Goal: Manage account settings

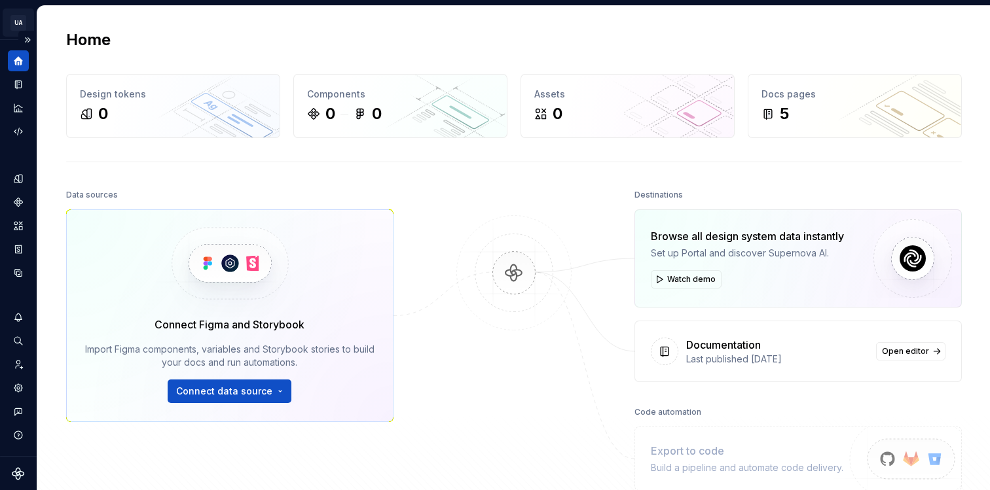
click at [20, 20] on html "UA DS Unipol Assicurazioni X Design system data Home Design tokens 0 Components…" at bounding box center [495, 245] width 990 height 490
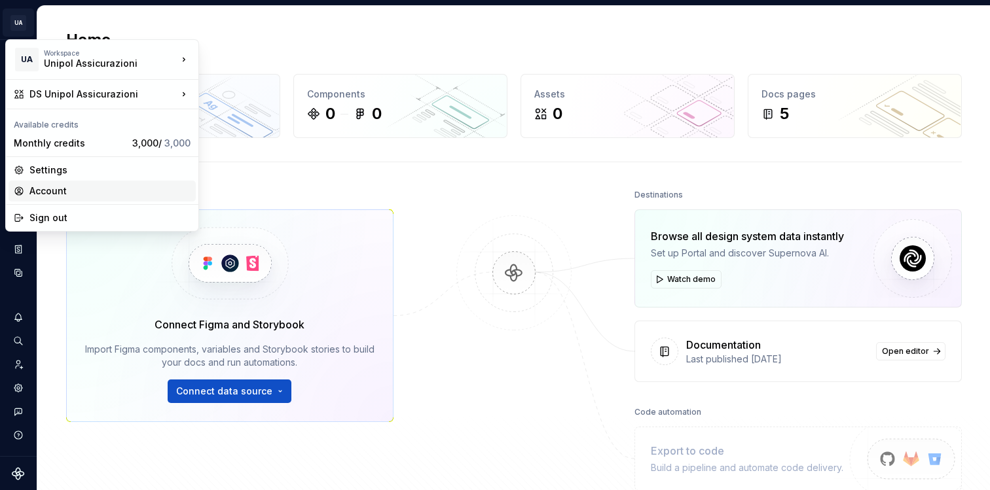
click at [62, 190] on div "Account" at bounding box center [109, 191] width 161 height 13
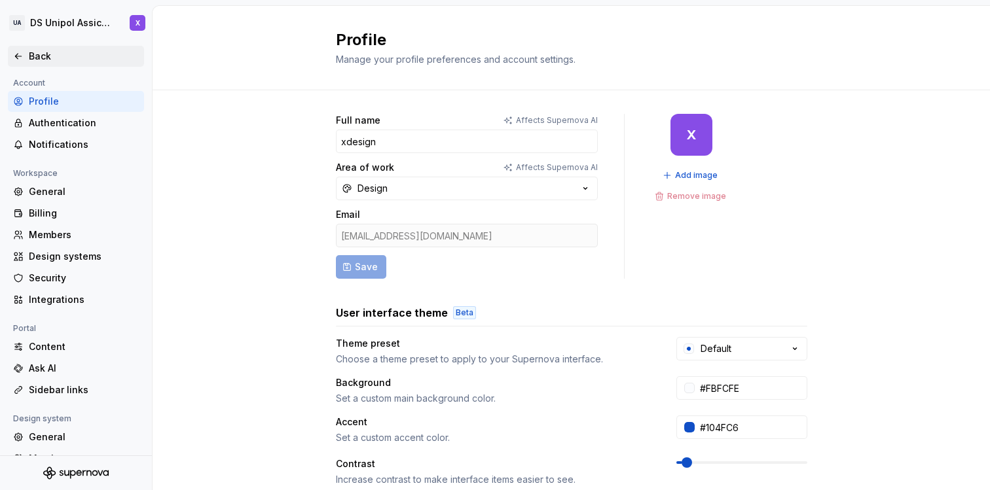
click at [20, 62] on div "Back" at bounding box center [76, 56] width 126 height 13
